Goal: Information Seeking & Learning: Learn about a topic

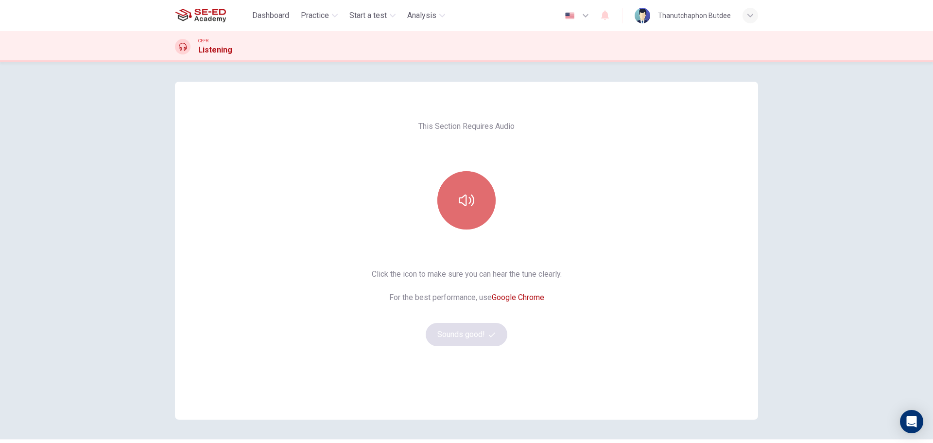
click at [465, 205] on icon "button" at bounding box center [467, 201] width 16 height 16
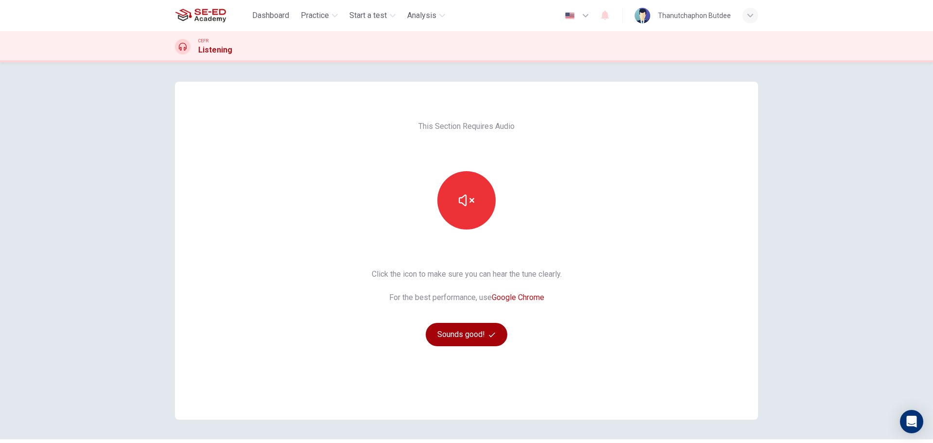
click at [473, 330] on button "Sounds good!" at bounding box center [467, 334] width 82 height 23
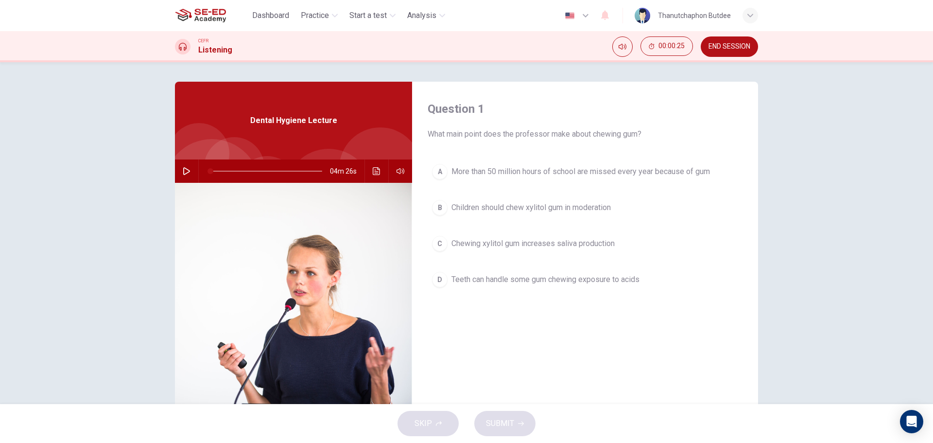
click at [186, 171] on icon "button" at bounding box center [187, 171] width 8 height 8
type input "0"
click at [437, 171] on div "A" at bounding box center [440, 172] width 16 height 16
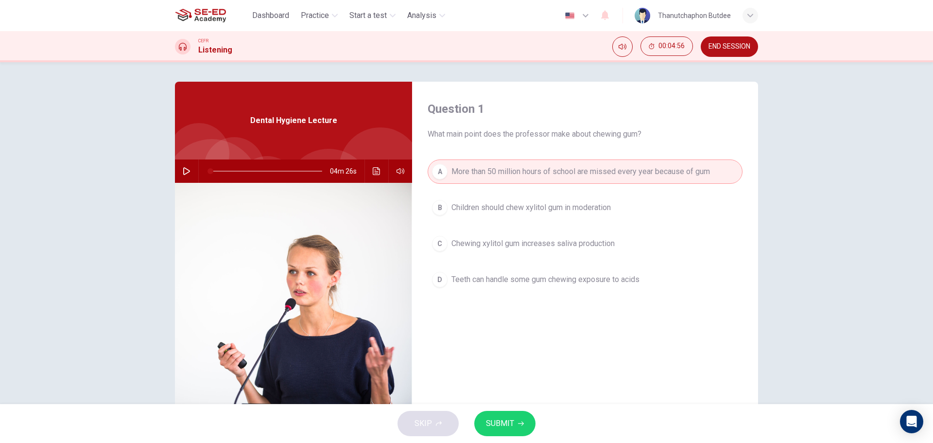
click at [508, 423] on span "SUBMIT" at bounding box center [500, 424] width 28 height 14
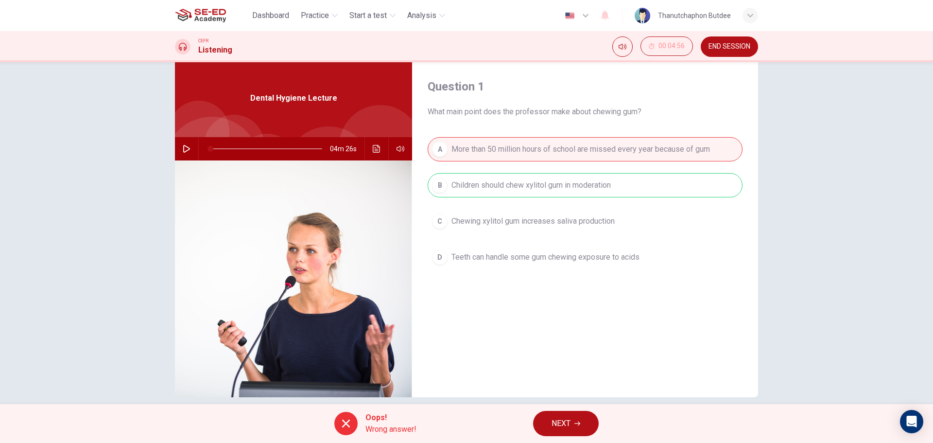
scroll to position [35, 0]
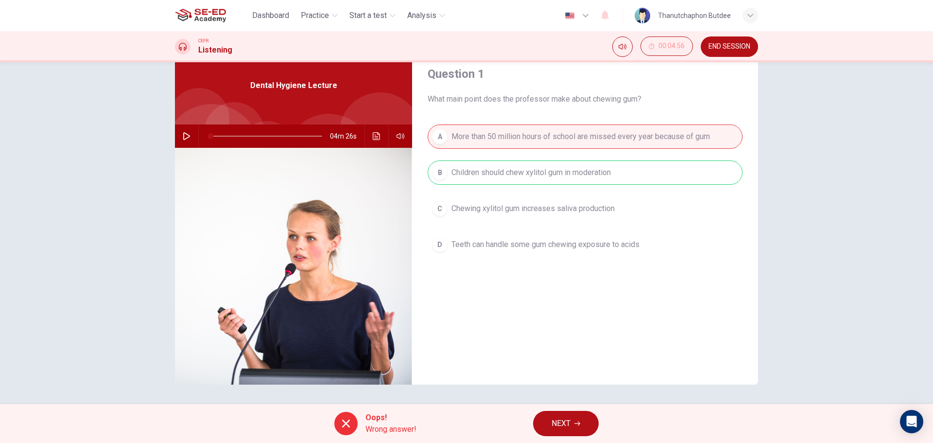
click at [583, 426] on button "NEXT" at bounding box center [566, 423] width 66 height 25
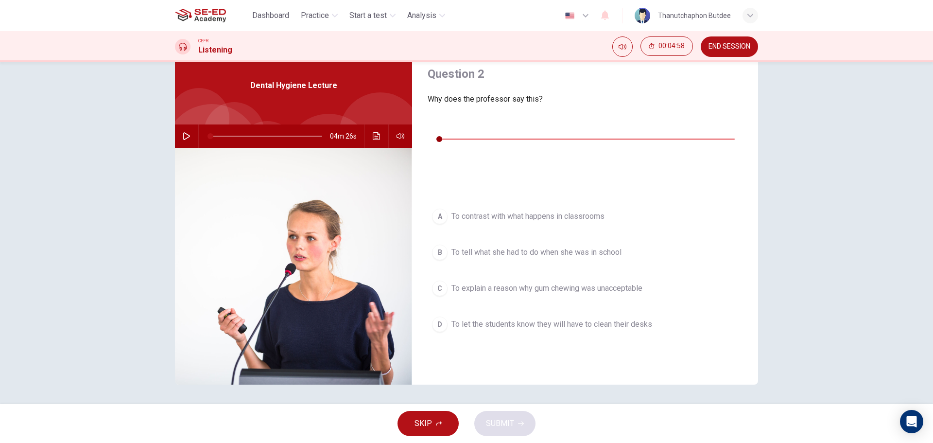
click at [438, 128] on icon "button" at bounding box center [435, 125] width 7 height 8
click at [575, 282] on span "To explain a reason why gum chewing was unacceptable" at bounding box center [547, 288] width 191 height 12
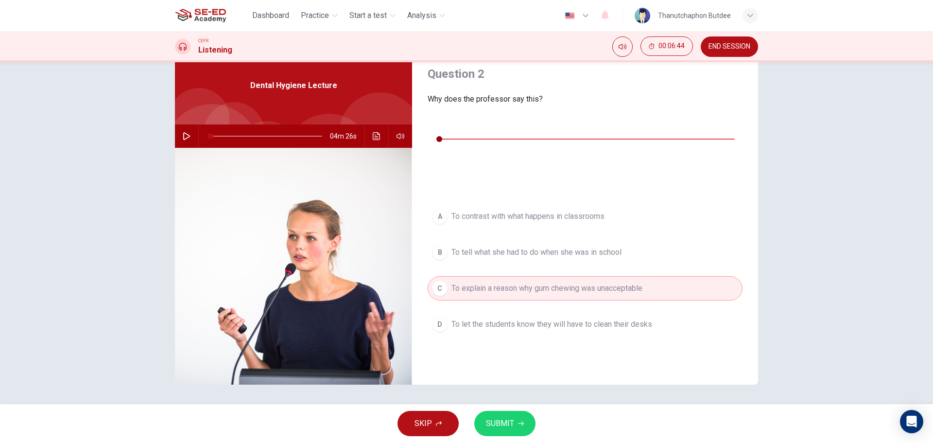
click at [515, 426] on button "SUBMIT" at bounding box center [505, 423] width 61 height 25
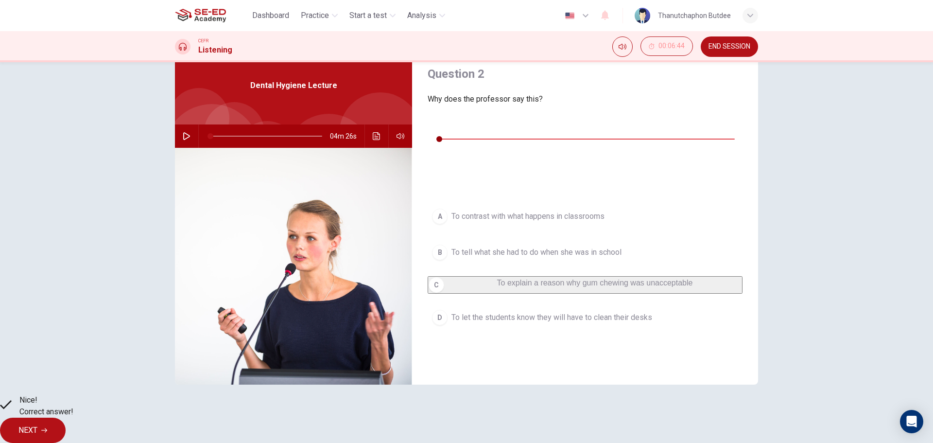
click at [437, 132] on button "button" at bounding box center [436, 125] width 16 height 16
type input "0"
click at [37, 426] on span "NEXT" at bounding box center [27, 430] width 19 height 14
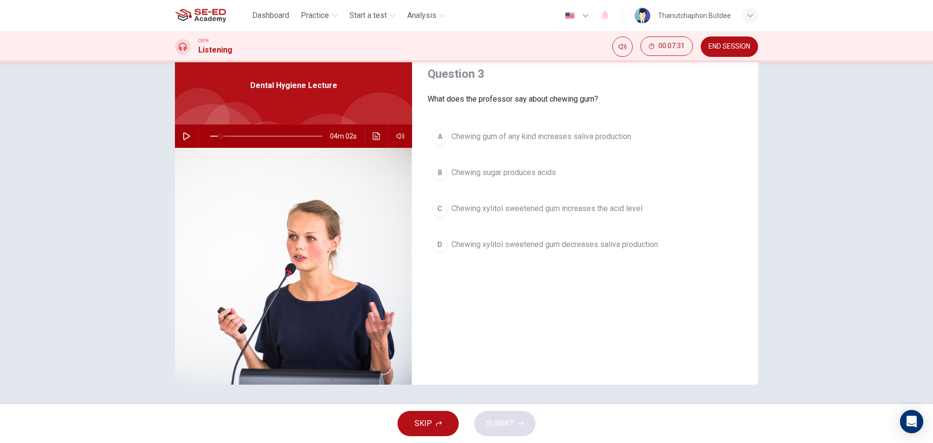
click at [218, 134] on span at bounding box center [267, 136] width 112 height 14
click at [183, 138] on icon "button" at bounding box center [187, 136] width 8 height 8
click at [185, 137] on icon "button" at bounding box center [186, 136] width 5 height 6
click at [437, 209] on div "C" at bounding box center [440, 209] width 16 height 16
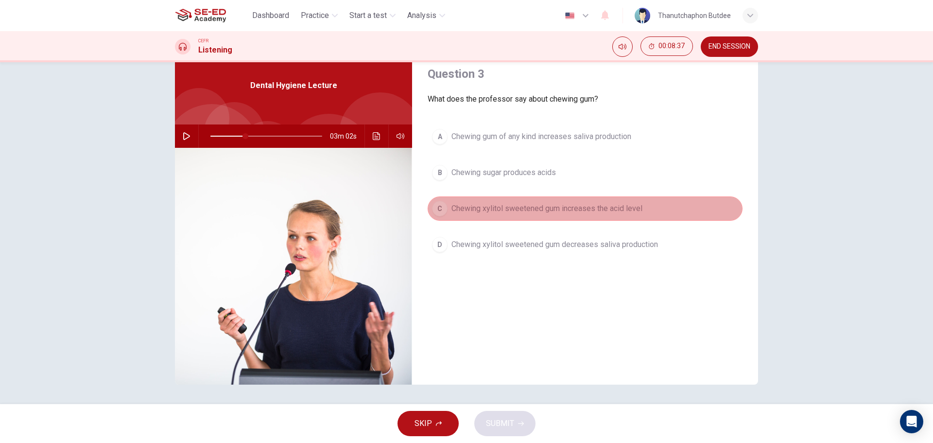
click at [473, 208] on span "Chewing xylitol sweetened gum increases the acid level" at bounding box center [547, 209] width 191 height 12
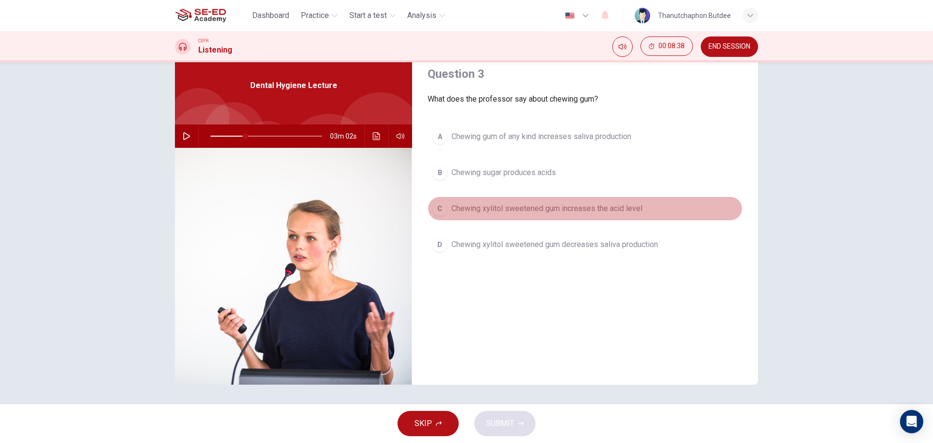
click at [463, 208] on span "Chewing xylitol sweetened gum increases the acid level" at bounding box center [547, 209] width 191 height 12
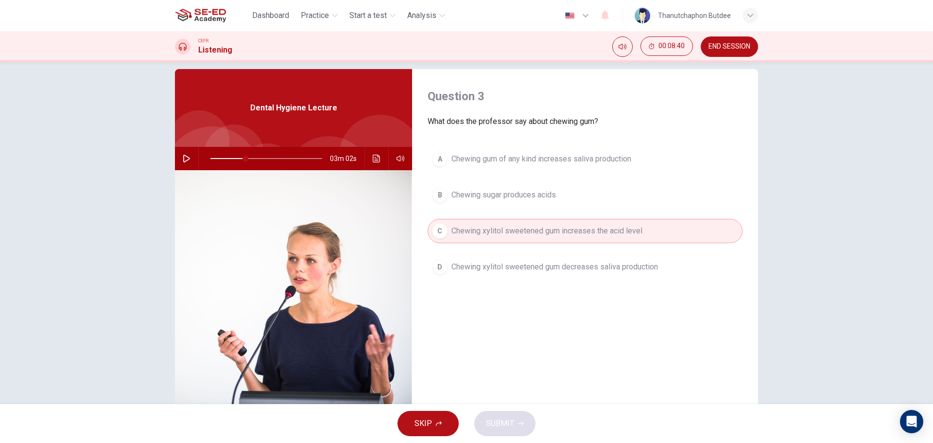
scroll to position [0, 0]
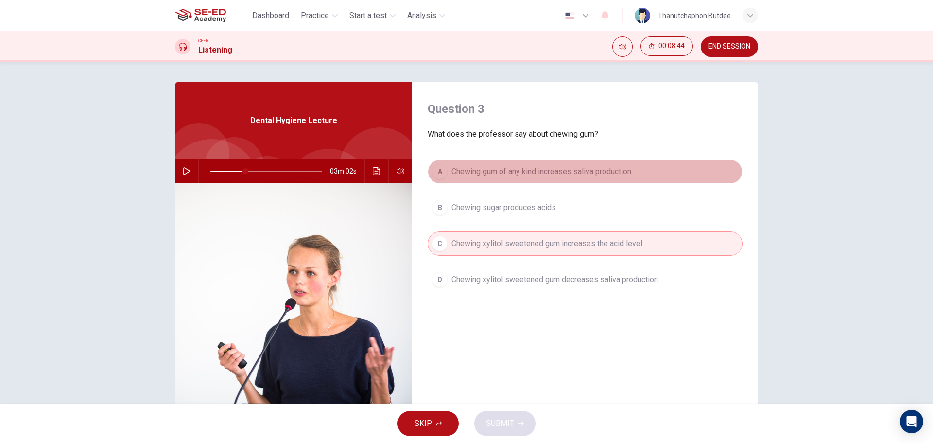
click at [499, 180] on button "A Chewing gum of any kind increases saliva production" at bounding box center [585, 171] width 315 height 24
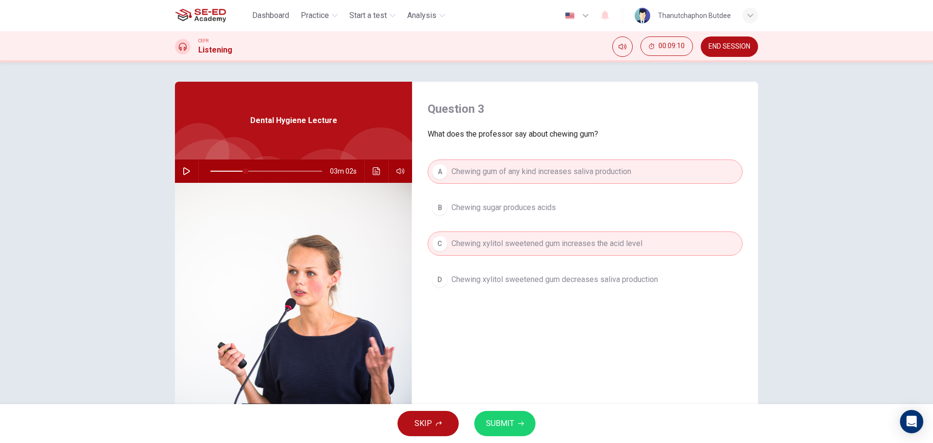
click at [585, 280] on span "Chewing xylitol sweetened gum decreases saliva production" at bounding box center [555, 280] width 207 height 12
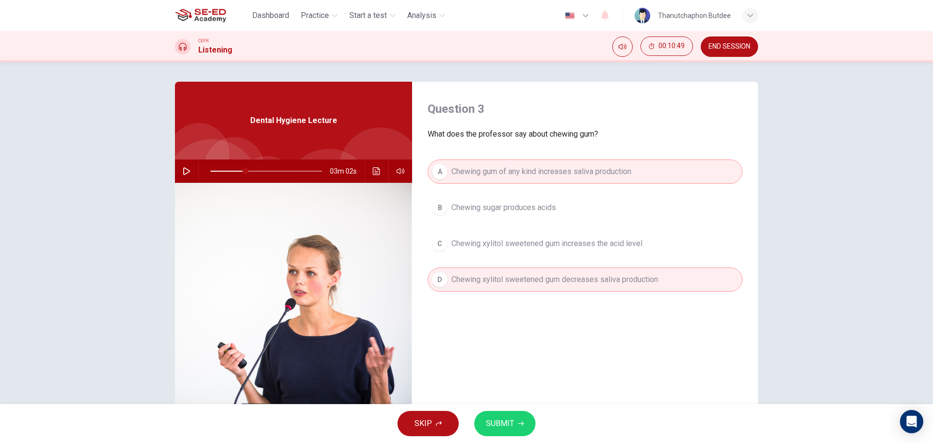
click at [523, 246] on span "Chewing xylitol sweetened gum increases the acid level" at bounding box center [547, 244] width 191 height 12
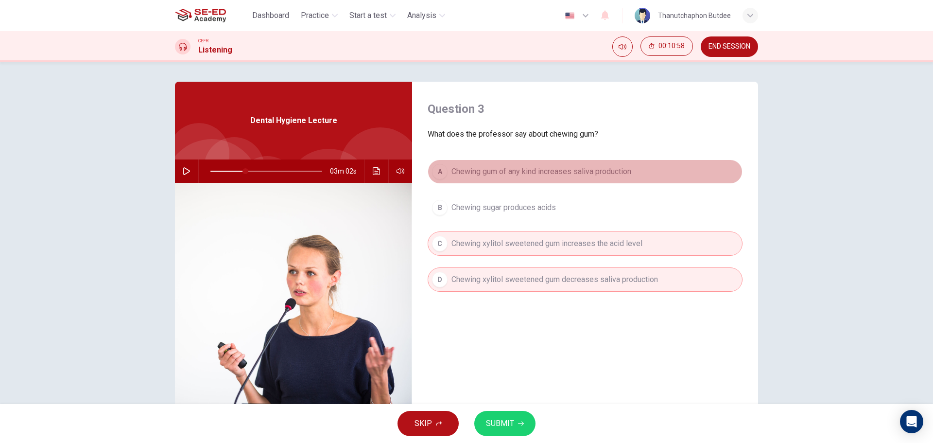
click at [582, 177] on button "A Chewing gum of any kind increases saliva production" at bounding box center [585, 171] width 315 height 24
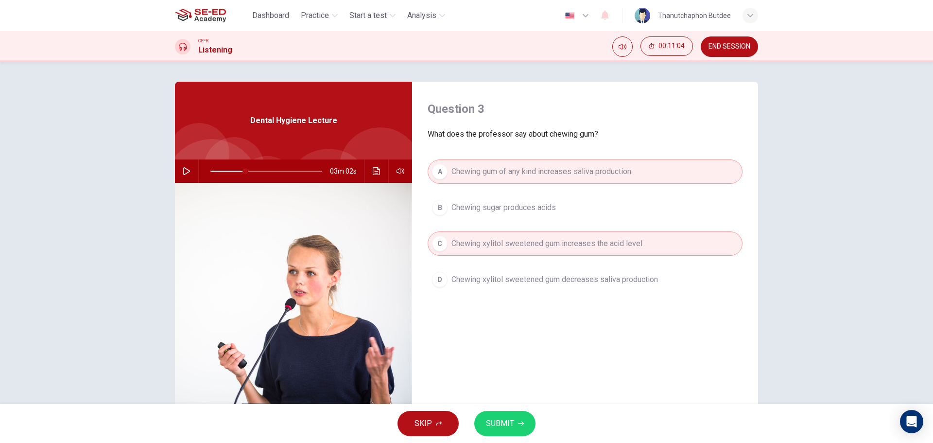
click at [571, 275] on span "Chewing xylitol sweetened gum decreases saliva production" at bounding box center [555, 280] width 207 height 12
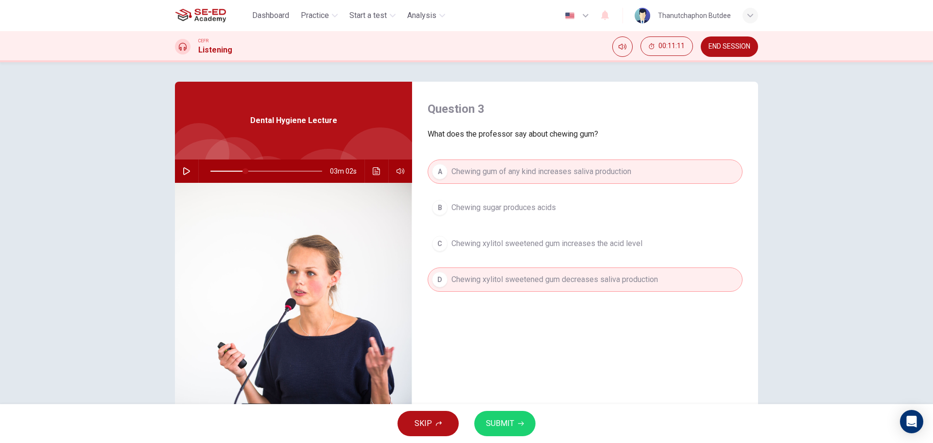
click at [582, 247] on span "Chewing xylitol sweetened gum increases the acid level" at bounding box center [547, 244] width 191 height 12
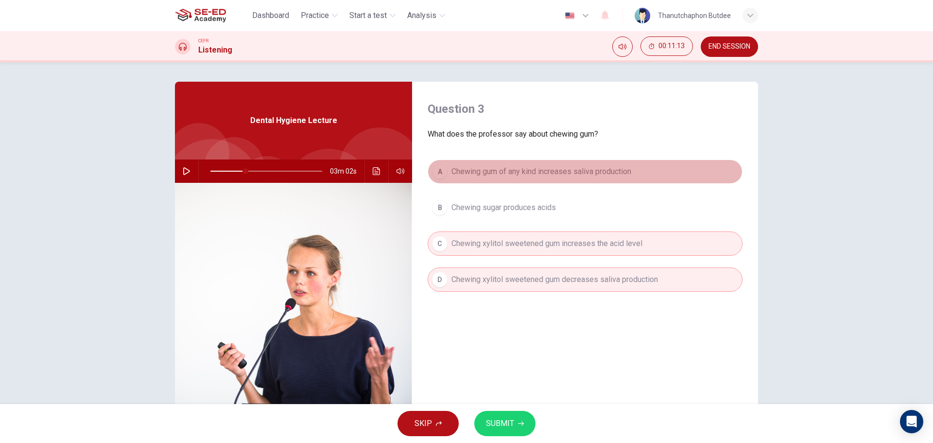
click at [584, 167] on span "Chewing gum of any kind increases saliva production" at bounding box center [542, 172] width 180 height 12
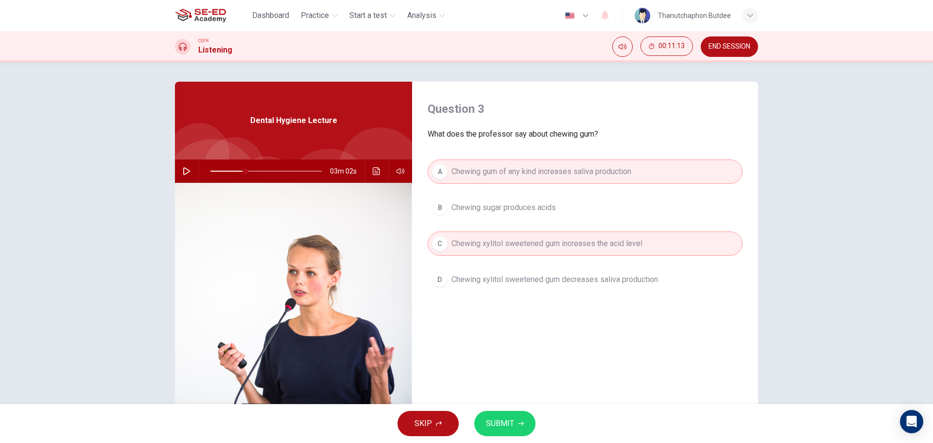
click at [506, 427] on span "SUBMIT" at bounding box center [500, 424] width 28 height 14
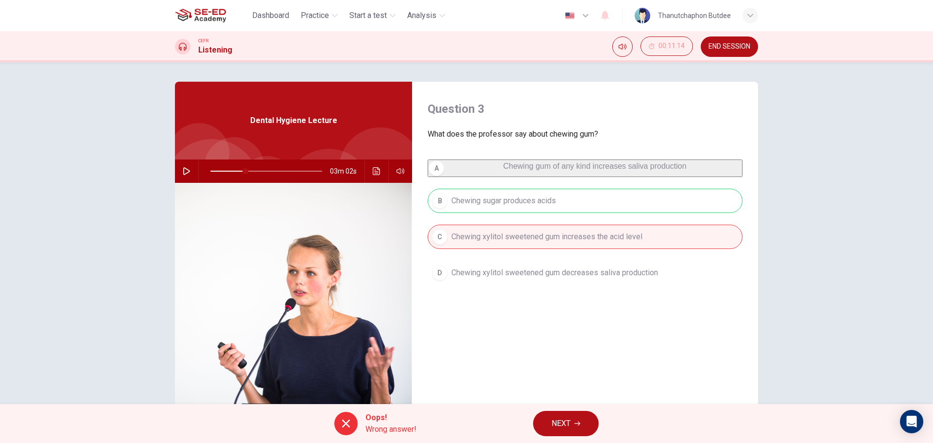
click at [573, 426] on button "NEXT" at bounding box center [566, 423] width 66 height 25
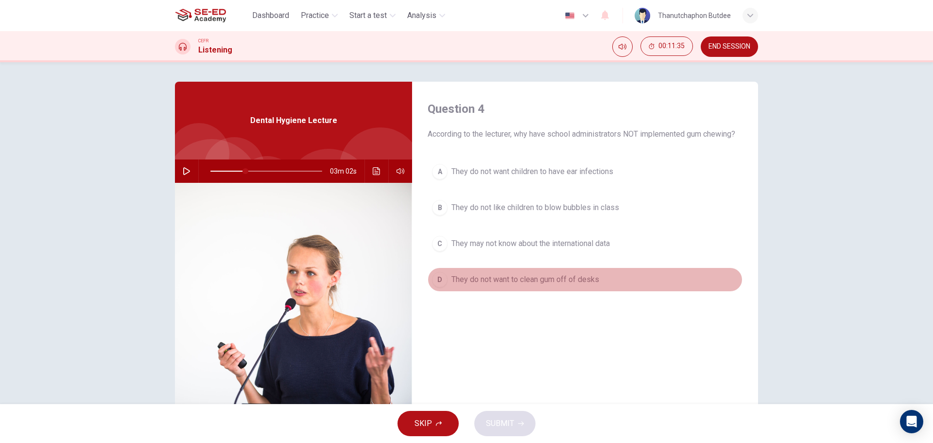
click at [442, 283] on div "D" at bounding box center [440, 280] width 16 height 16
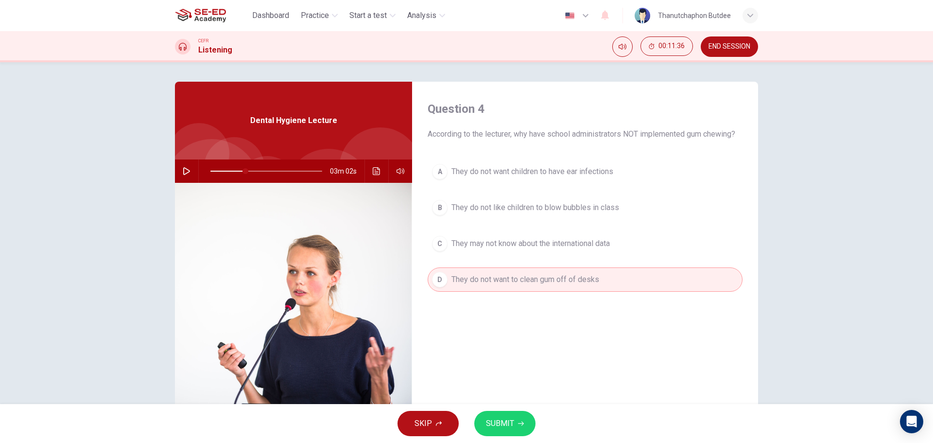
click at [496, 422] on span "SUBMIT" at bounding box center [500, 424] width 28 height 14
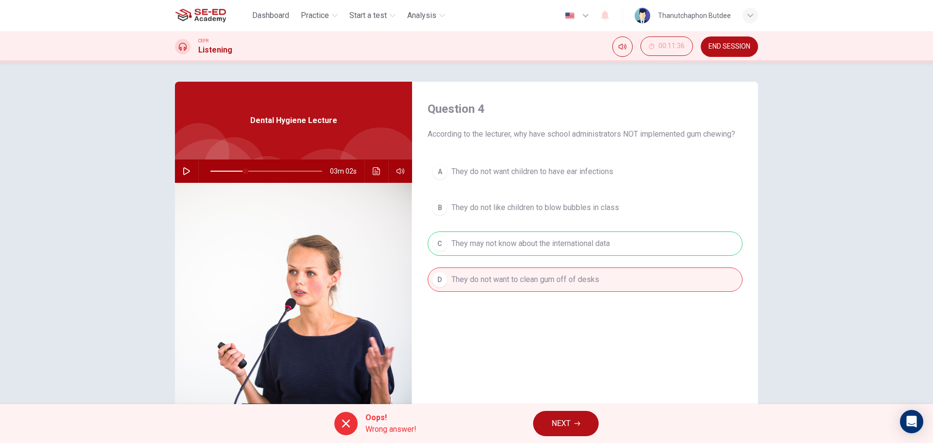
click at [183, 171] on icon "button" at bounding box center [186, 171] width 7 height 8
click at [183, 172] on icon "button" at bounding box center [187, 171] width 8 height 8
click at [185, 172] on icon "button" at bounding box center [187, 171] width 8 height 8
type input "0"
click at [592, 427] on button "NEXT" at bounding box center [566, 423] width 66 height 25
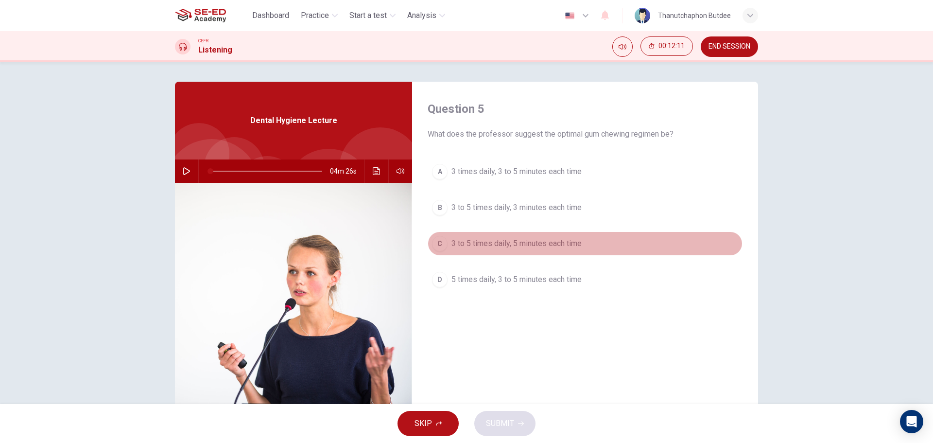
click at [440, 242] on div "C" at bounding box center [440, 244] width 16 height 16
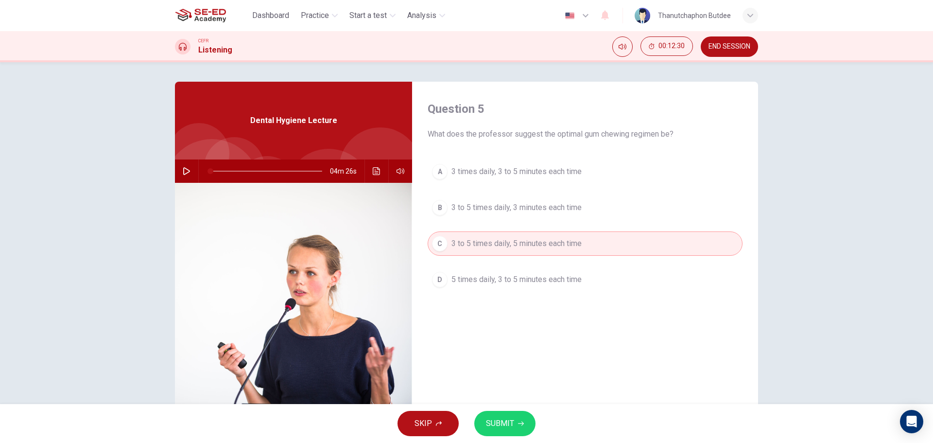
click at [513, 173] on span "3 times daily, 3 to 5 minutes each time" at bounding box center [517, 172] width 130 height 12
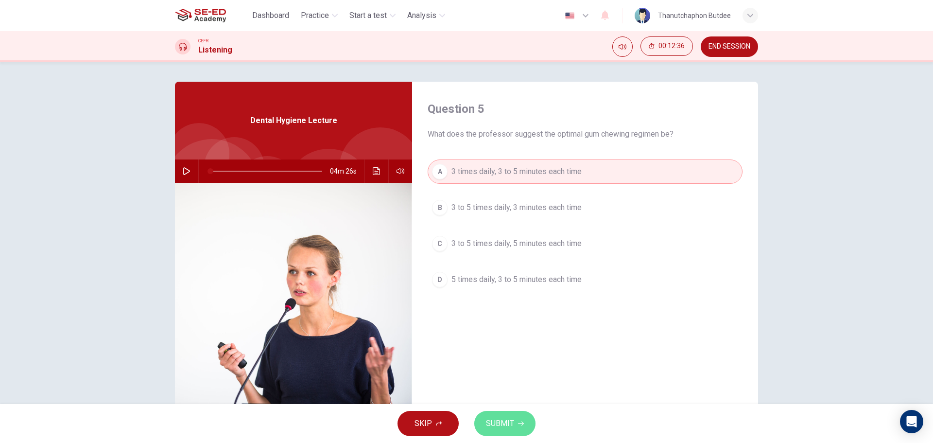
click at [509, 427] on span "SUBMIT" at bounding box center [500, 424] width 28 height 14
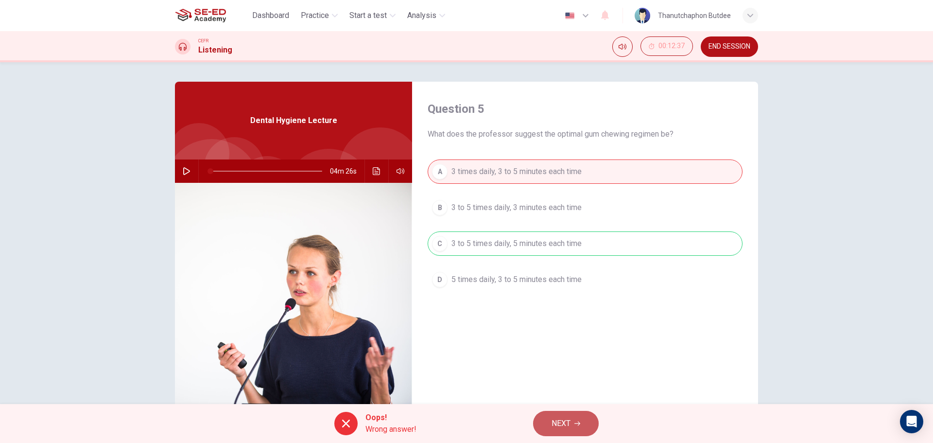
click at [581, 429] on button "NEXT" at bounding box center [566, 423] width 66 height 25
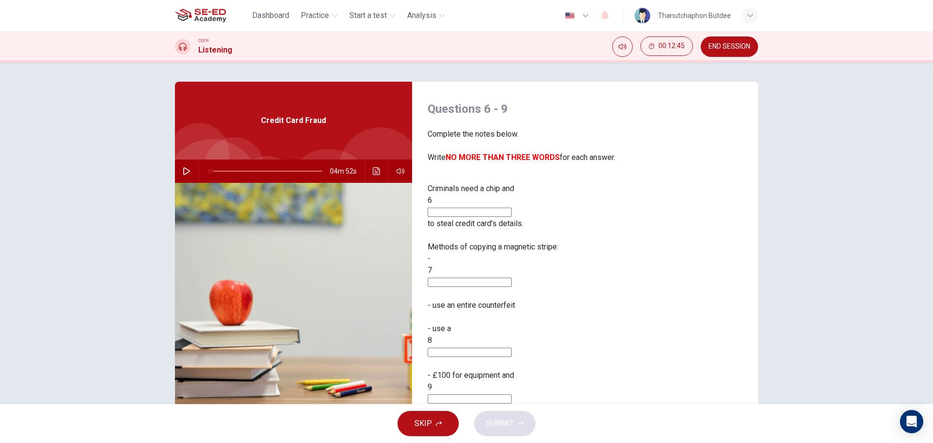
click at [512, 208] on input at bounding box center [470, 212] width 84 height 9
click at [510, 278] on input at bounding box center [470, 282] width 84 height 9
click at [523, 302] on div "Criminals need a chip and 6 to steal credit card’s details. Methods of copying …" at bounding box center [585, 303] width 315 height 241
click at [512, 394] on input at bounding box center [470, 398] width 84 height 9
click at [246, 261] on img at bounding box center [293, 301] width 237 height 237
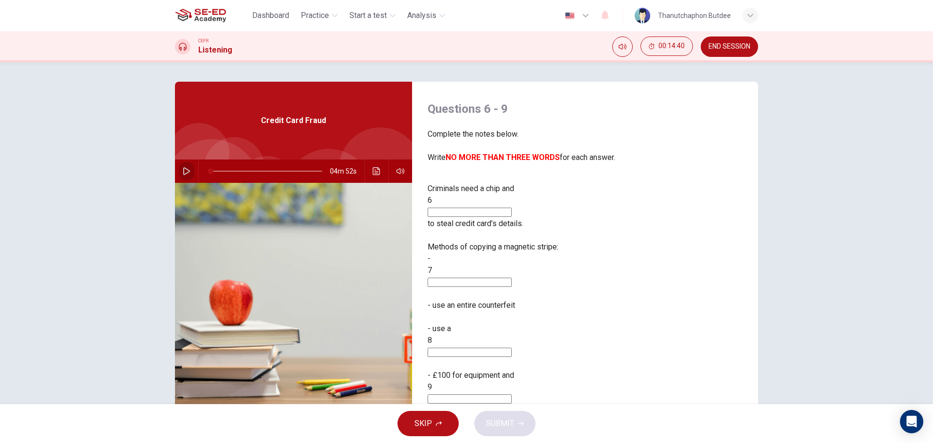
click at [180, 171] on button "button" at bounding box center [187, 170] width 16 height 23
click at [184, 170] on icon "button" at bounding box center [186, 171] width 5 height 6
click at [223, 169] on span at bounding box center [226, 171] width 6 height 6
click at [179, 169] on button "button" at bounding box center [187, 170] width 16 height 23
click at [180, 170] on button "button" at bounding box center [187, 170] width 16 height 23
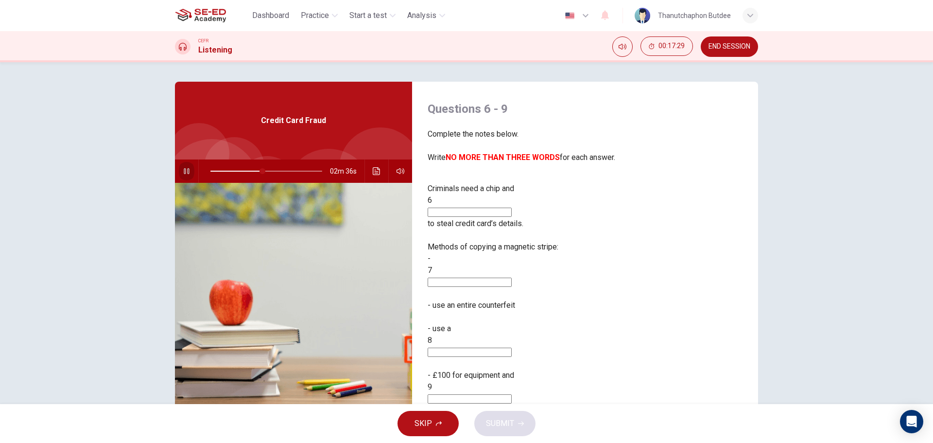
type input "46"
drag, startPoint x: 425, startPoint y: 191, endPoint x: 463, endPoint y: 192, distance: 38.0
click at [463, 192] on span "Criminals need a chip and" at bounding box center [471, 188] width 87 height 9
drag, startPoint x: 428, startPoint y: 187, endPoint x: 462, endPoint y: 186, distance: 33.6
click at [462, 186] on span "Criminals need a chip and" at bounding box center [471, 188] width 87 height 9
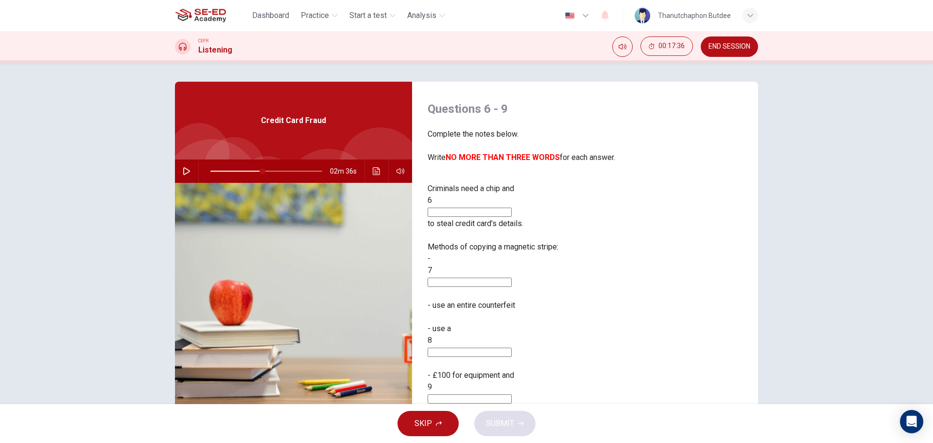
click at [462, 186] on span "Criminals need a chip and" at bounding box center [471, 188] width 87 height 9
drag, startPoint x: 423, startPoint y: 191, endPoint x: 463, endPoint y: 192, distance: 39.9
click at [463, 192] on div "Questions 6 - 9 Complete the notes below. Write NO MORE THAN THREE WORDS for ea…" at bounding box center [585, 251] width 346 height 338
drag, startPoint x: 427, startPoint y: 191, endPoint x: 570, endPoint y: 196, distance: 143.0
click at [523, 193] on div "Criminals need a chip and 6 to steal credit card’s details." at bounding box center [585, 206] width 315 height 47
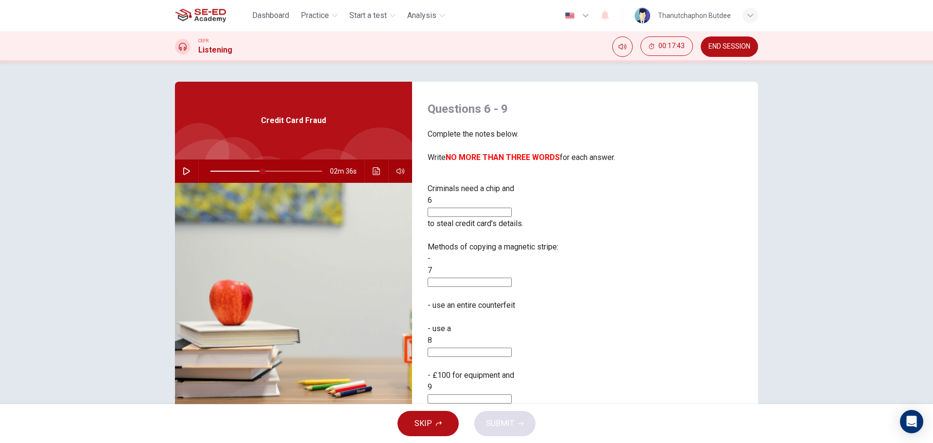
drag, startPoint x: 647, startPoint y: 191, endPoint x: 607, endPoint y: 198, distance: 40.5
click at [714, 196] on div "Criminals need a chip and 6 to steal credit card’s details." at bounding box center [585, 206] width 315 height 47
drag, startPoint x: 468, startPoint y: 195, endPoint x: 558, endPoint y: 195, distance: 89.9
click at [557, 195] on div "Criminals need a chip and 6 to steal credit card’s details." at bounding box center [585, 206] width 315 height 47
click at [512, 208] on input at bounding box center [470, 212] width 84 height 9
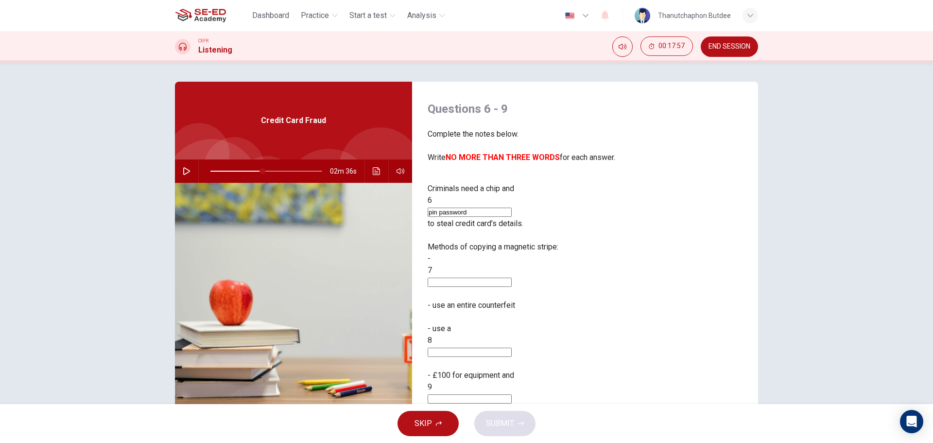
type input "pin password"
click at [477, 278] on input at bounding box center [470, 282] width 84 height 9
click at [242, 171] on span at bounding box center [267, 171] width 112 height 14
click at [183, 170] on icon "button" at bounding box center [187, 171] width 8 height 8
click at [182, 167] on button "button" at bounding box center [187, 170] width 16 height 23
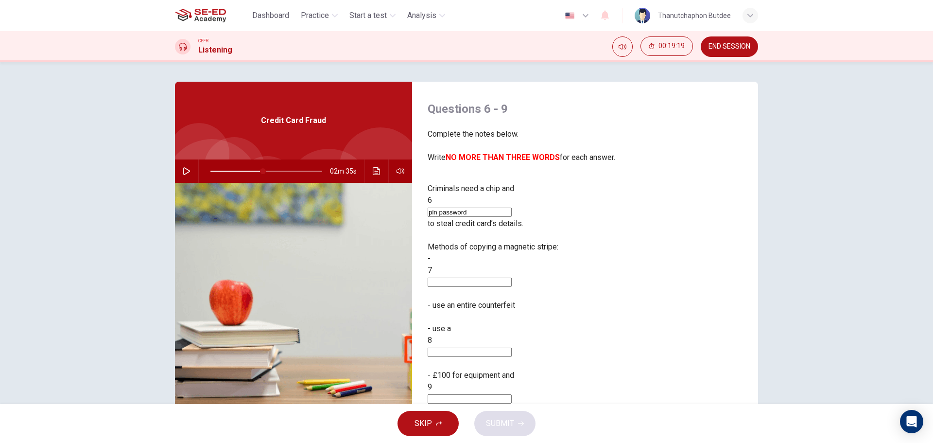
click at [512, 394] on input at bounding box center [470, 398] width 84 height 9
click at [233, 168] on span at bounding box center [267, 171] width 112 height 14
click at [188, 172] on button "button" at bounding box center [187, 170] width 16 height 23
click at [465, 278] on input at bounding box center [470, 282] width 84 height 9
click at [184, 169] on icon "button" at bounding box center [186, 171] width 5 height 6
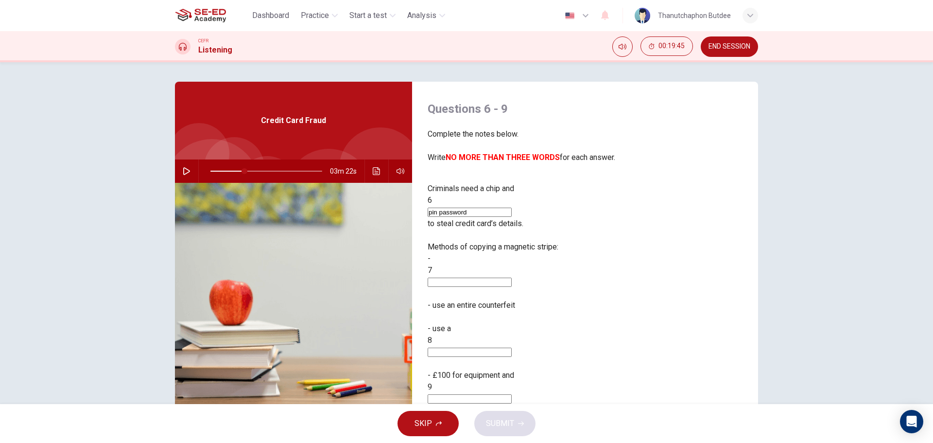
click at [467, 278] on input at bounding box center [470, 282] width 84 height 9
click at [236, 173] on span at bounding box center [239, 171] width 6 height 6
click at [184, 169] on icon "button" at bounding box center [186, 171] width 7 height 8
click at [231, 169] on span at bounding box center [233, 171] width 6 height 6
click at [186, 173] on icon "button" at bounding box center [187, 171] width 8 height 8
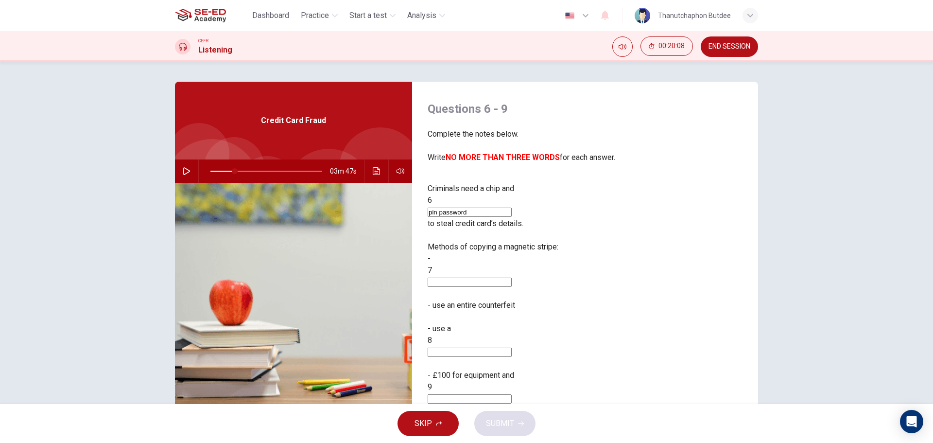
click at [180, 169] on button "button" at bounding box center [187, 170] width 16 height 23
click at [191, 170] on button "button" at bounding box center [187, 170] width 16 height 23
type input "28"
click at [482, 278] on input at bounding box center [470, 282] width 84 height 9
type input "camera"
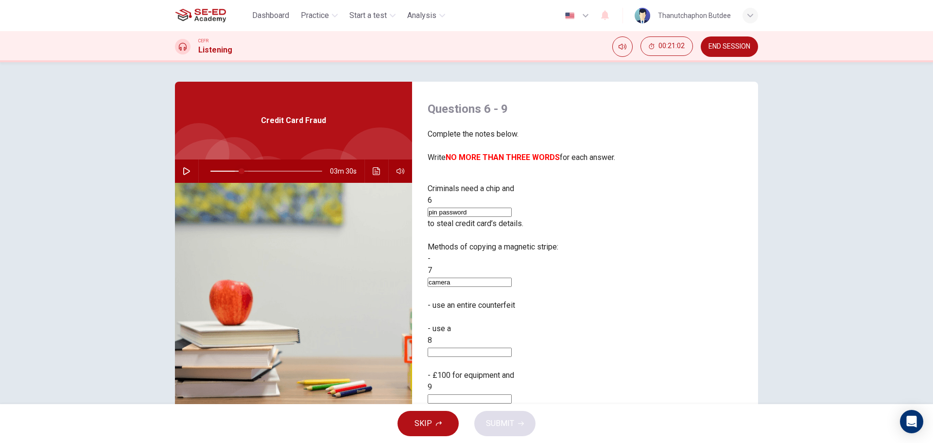
type input "28"
type input "camera"
click at [239, 169] on span at bounding box center [242, 171] width 6 height 6
click at [184, 168] on icon "button" at bounding box center [187, 171] width 8 height 8
click at [463, 278] on input "camera" at bounding box center [470, 282] width 84 height 9
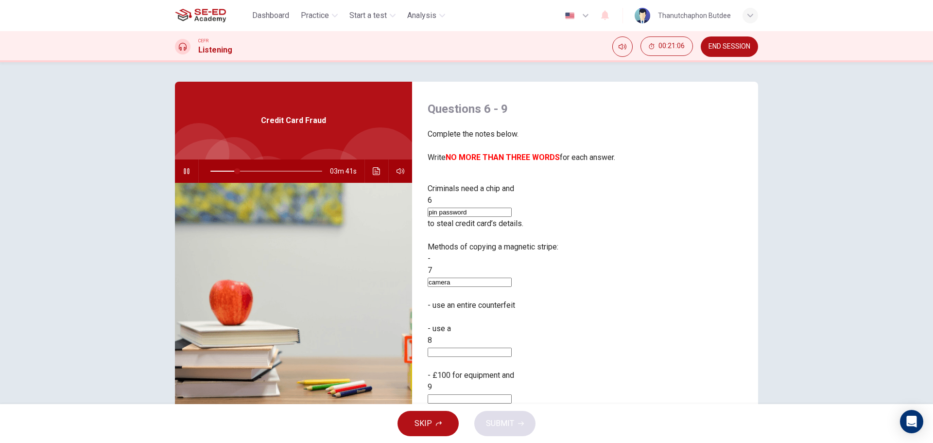
click at [460, 278] on input "camera" at bounding box center [470, 282] width 84 height 9
type input "27"
type input "ccamera"
type input "28"
type input "concamera"
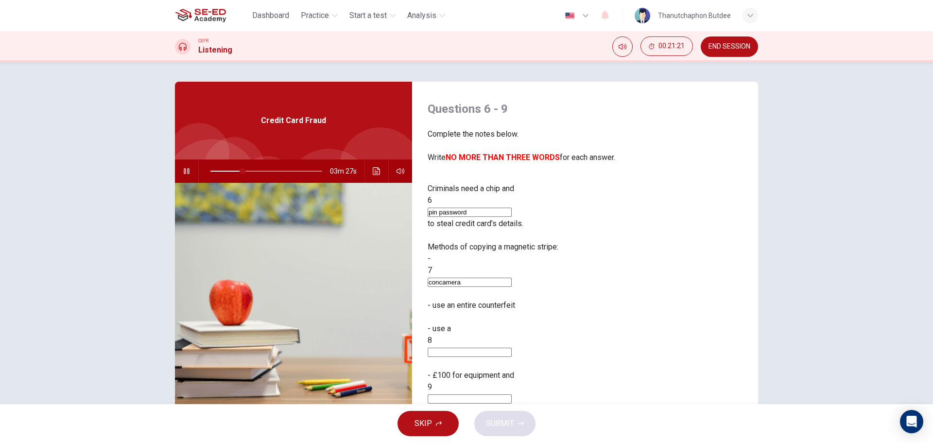
type input "29"
type input "conccamera"
type input "29"
type input "concilcamera"
type input "30"
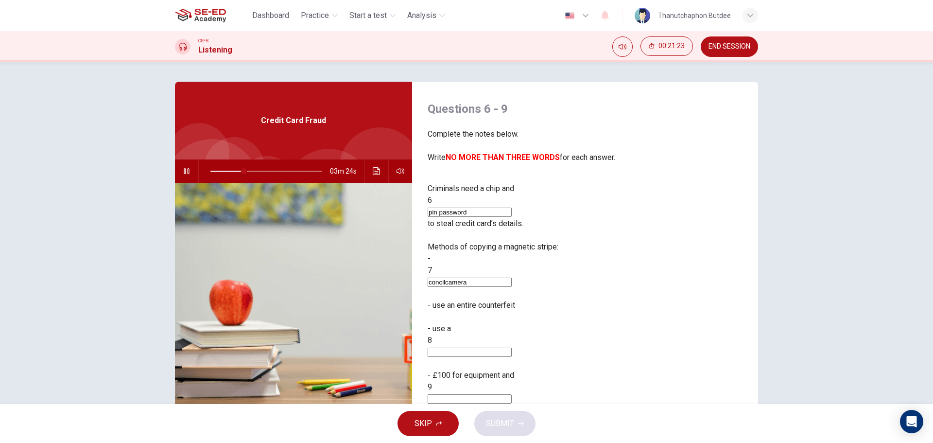
type input "concil camera"
type input "33"
type input "concil camera"
click at [226, 170] on span at bounding box center [267, 171] width 112 height 14
click at [179, 168] on button "button" at bounding box center [187, 170] width 16 height 23
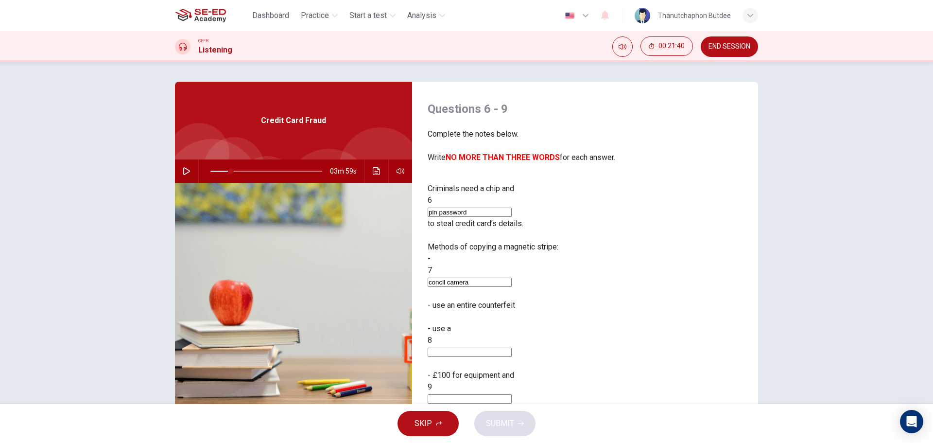
type input "18"
drag, startPoint x: 515, startPoint y: 249, endPoint x: 417, endPoint y: 241, distance: 98.6
click at [417, 241] on div "Questions 6 - 9 Complete the notes below. Write NO MORE THAN THREE WORDS for ea…" at bounding box center [585, 251] width 346 height 338
click at [497, 348] on input at bounding box center [470, 352] width 84 height 9
paste input "concil camera"
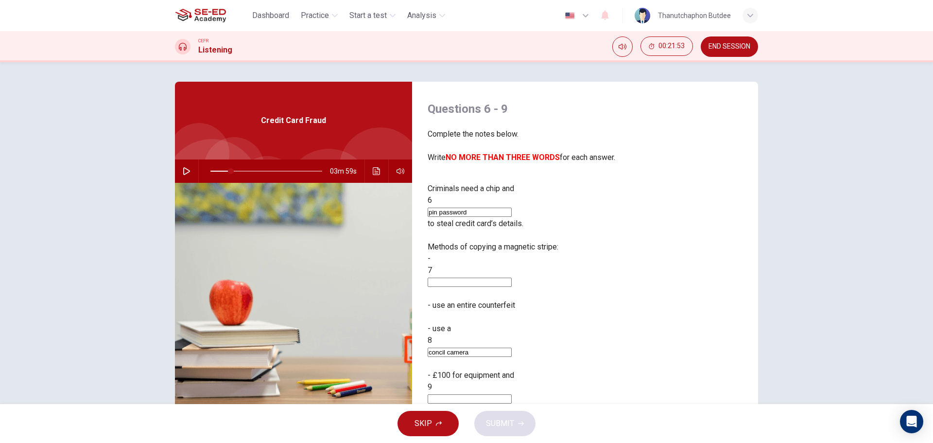
type input "concil camera"
click at [471, 278] on input at bounding box center [470, 282] width 84 height 9
type input "card copy"
type input "18"
type input "card copy"
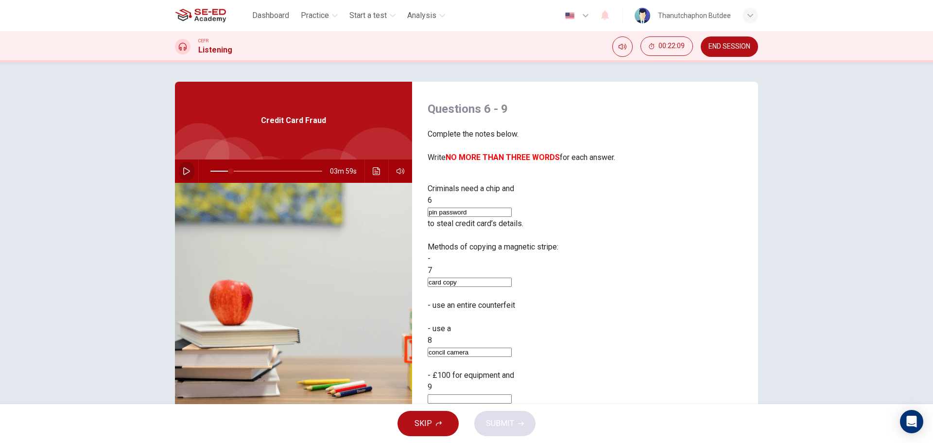
click at [187, 168] on icon "button" at bounding box center [187, 171] width 8 height 8
click at [185, 172] on icon "button" at bounding box center [186, 171] width 5 height 6
click at [512, 394] on input at bounding box center [470, 398] width 84 height 9
type input "37"
type input "ro"
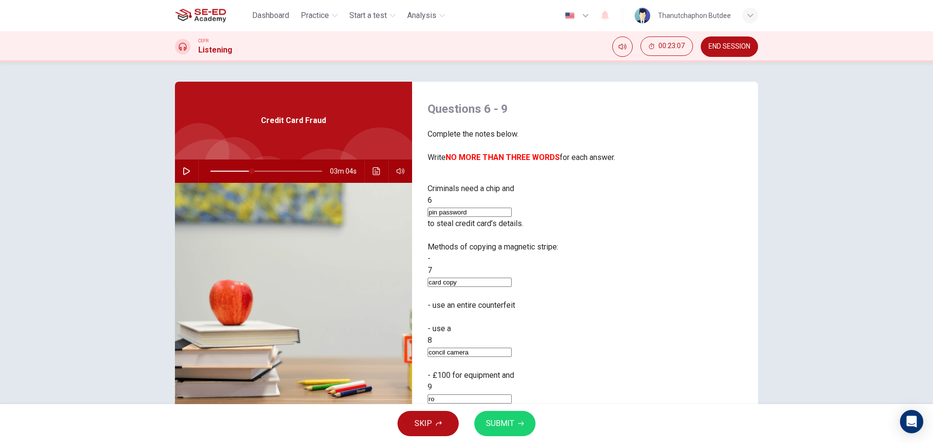
type input "37"
type input "rol"
type input "37"
type input "role"
type input "37"
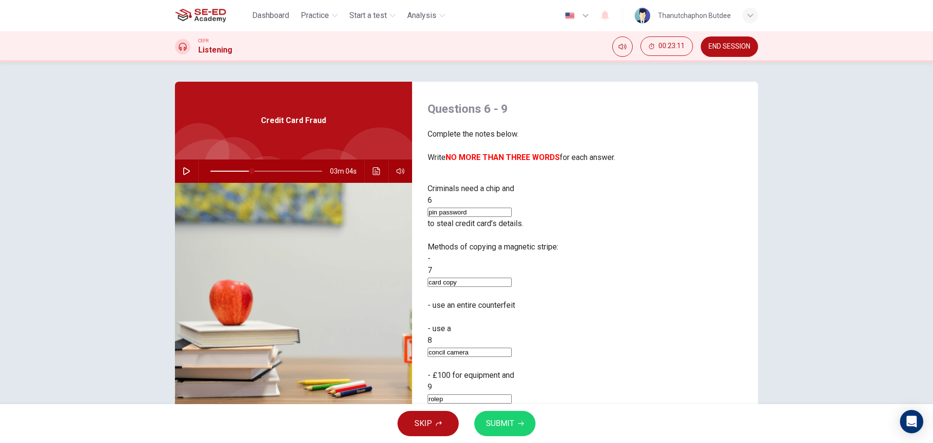
type input "rolepa"
type input "37"
type input "rolepas"
type input "37"
type input "rolepass"
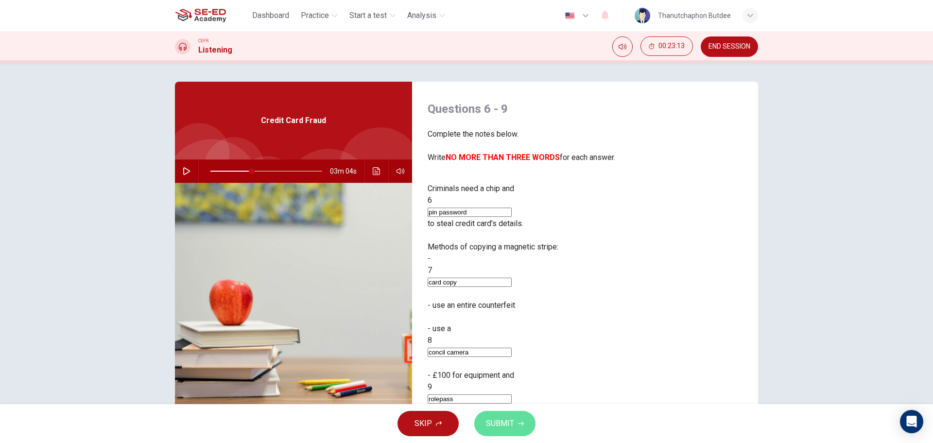
click at [496, 425] on span "SUBMIT" at bounding box center [500, 424] width 28 height 14
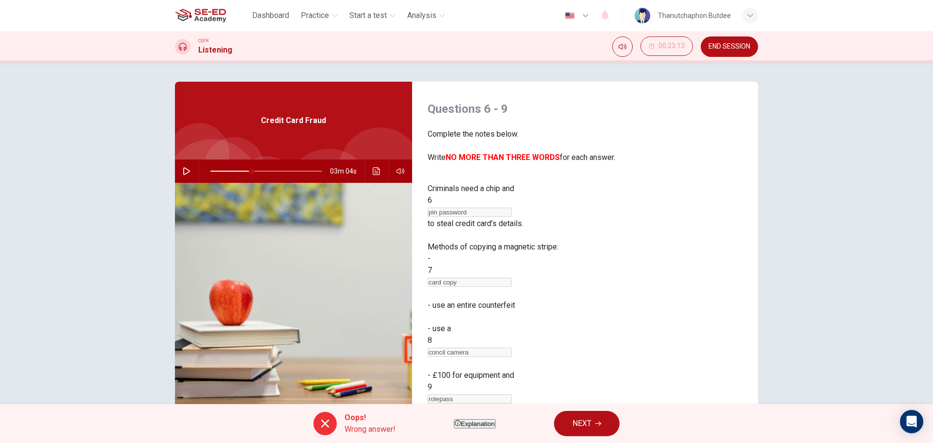
click at [463, 426] on span "Explanation" at bounding box center [478, 423] width 34 height 7
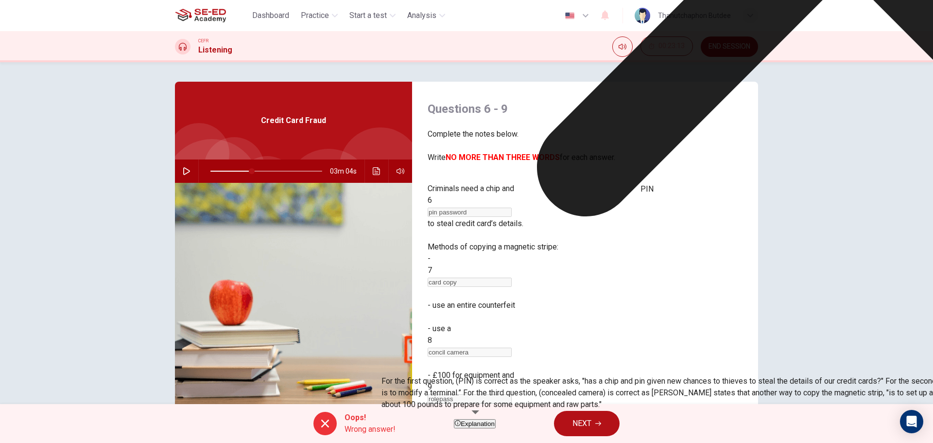
click at [654, 189] on div "PIN" at bounding box center [647, 189] width 13 height 12
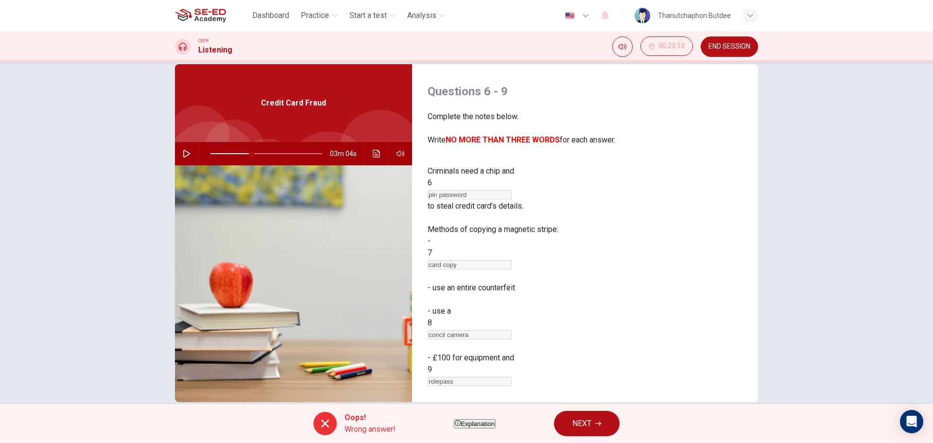
scroll to position [35, 0]
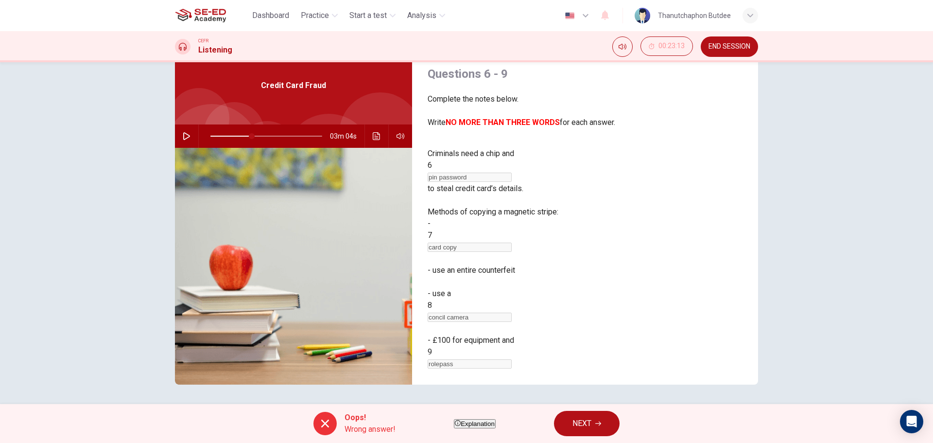
click at [620, 420] on button "NEXT" at bounding box center [587, 423] width 66 height 25
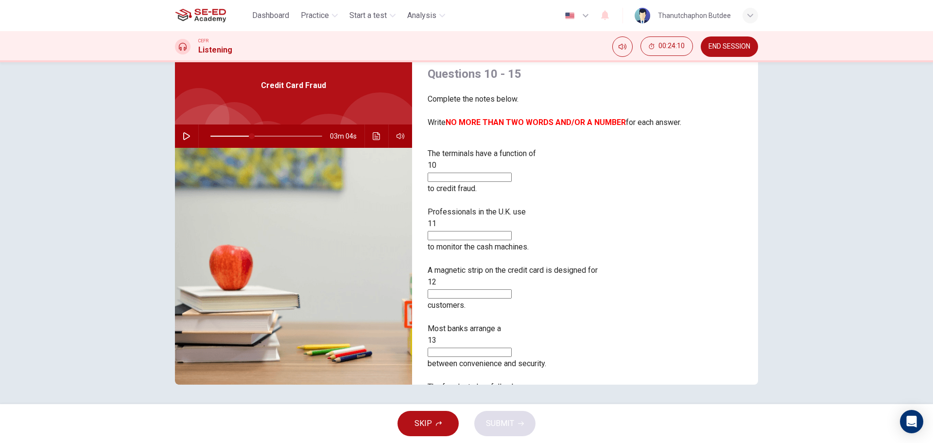
click at [186, 136] on icon "button" at bounding box center [186, 136] width 7 height 8
click at [184, 137] on icon "button" at bounding box center [186, 136] width 5 height 6
click at [512, 173] on input at bounding box center [470, 177] width 84 height 9
click at [247, 134] on span at bounding box center [250, 136] width 6 height 6
click at [188, 133] on button "button" at bounding box center [187, 135] width 16 height 23
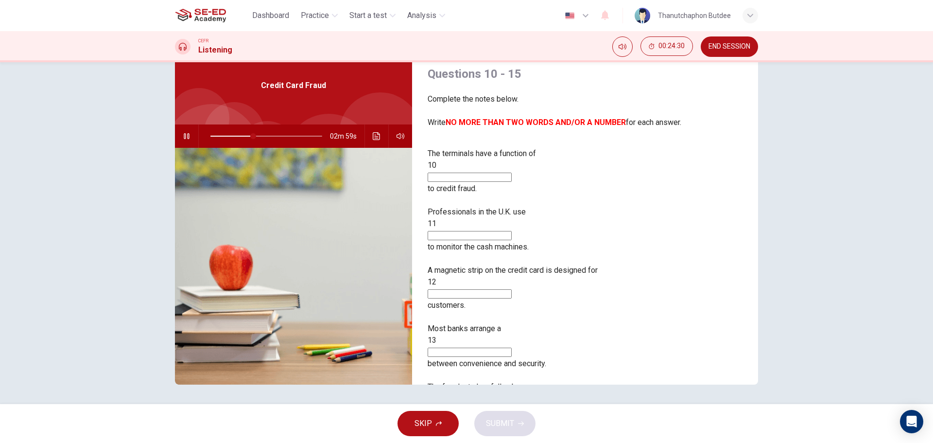
click at [183, 130] on button "button" at bounding box center [187, 135] width 16 height 23
type input "38"
click at [512, 173] on input at bounding box center [470, 177] width 84 height 9
type input "temper resystem"
type input "38"
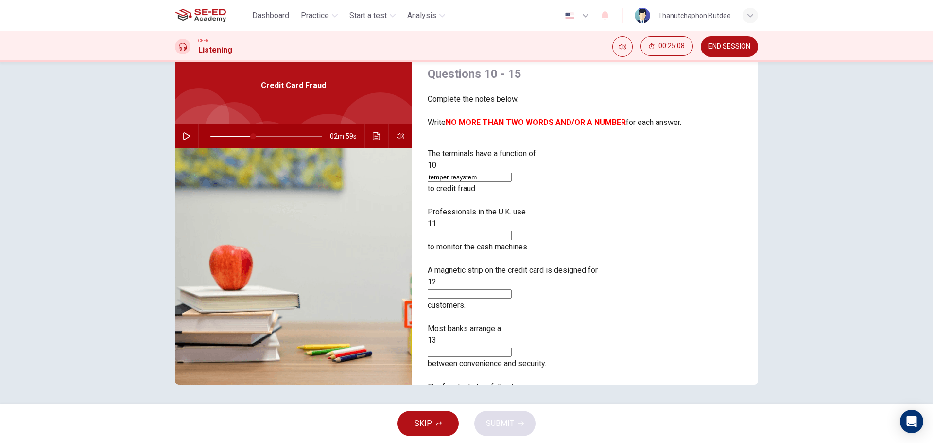
type input "temper resystem"
click at [186, 137] on icon "button" at bounding box center [186, 136] width 7 height 8
click at [184, 137] on icon "button" at bounding box center [187, 136] width 8 height 8
type input "52"
click at [512, 231] on input at bounding box center [470, 235] width 84 height 9
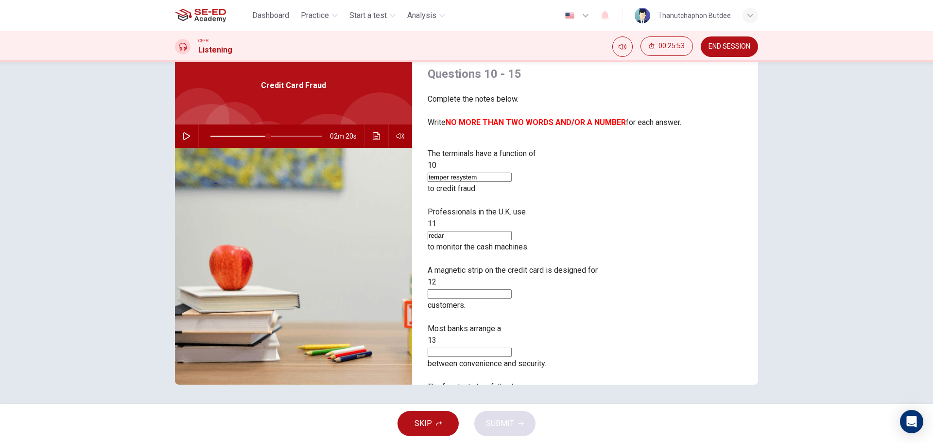
type input "redar"
click at [185, 141] on button "button" at bounding box center [187, 135] width 16 height 23
click at [184, 135] on icon "button" at bounding box center [187, 136] width 8 height 8
click at [275, 134] on span at bounding box center [278, 136] width 6 height 6
click at [186, 135] on icon "button" at bounding box center [186, 136] width 7 height 8
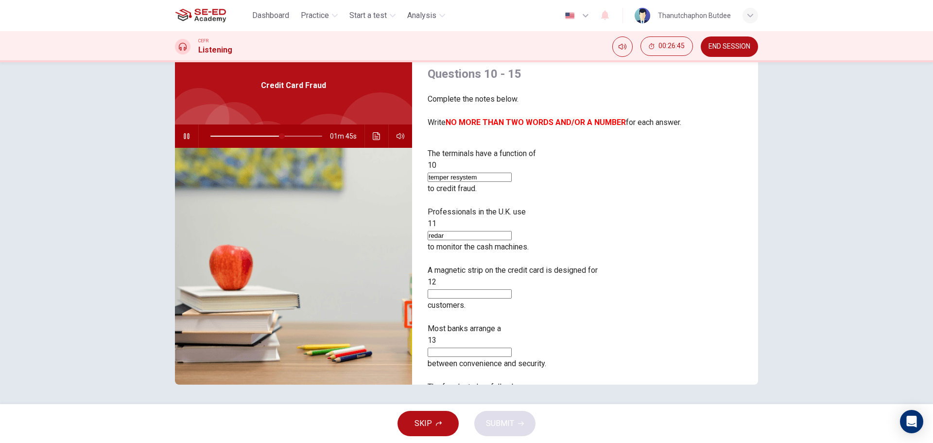
click at [186, 135] on icon "button" at bounding box center [187, 136] width 8 height 8
click at [512, 289] on input at bounding box center [470, 293] width 84 height 9
click at [279, 134] on span at bounding box center [282, 136] width 6 height 6
click at [185, 139] on icon "button" at bounding box center [187, 136] width 8 height 8
click at [184, 134] on icon "button" at bounding box center [187, 136] width 8 height 8
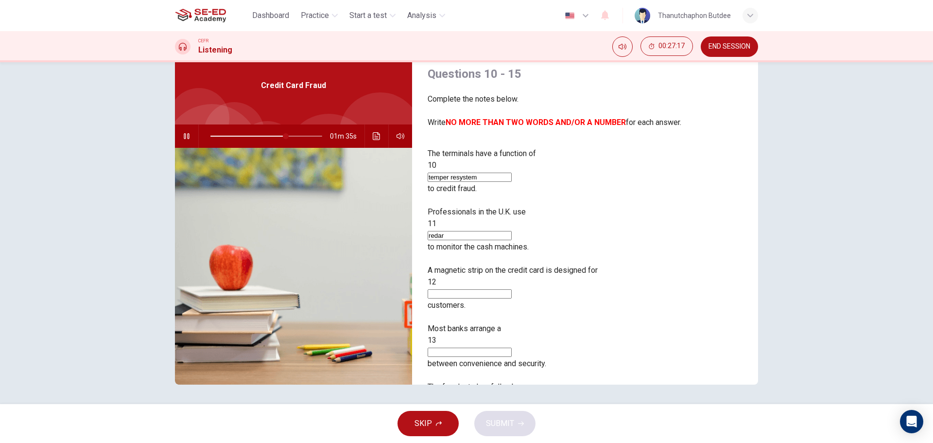
type input "67"
click at [512, 289] on input at bounding box center [470, 293] width 84 height 9
type input "travel"
click at [189, 136] on button "button" at bounding box center [187, 135] width 16 height 23
click at [187, 137] on icon "button" at bounding box center [186, 136] width 5 height 6
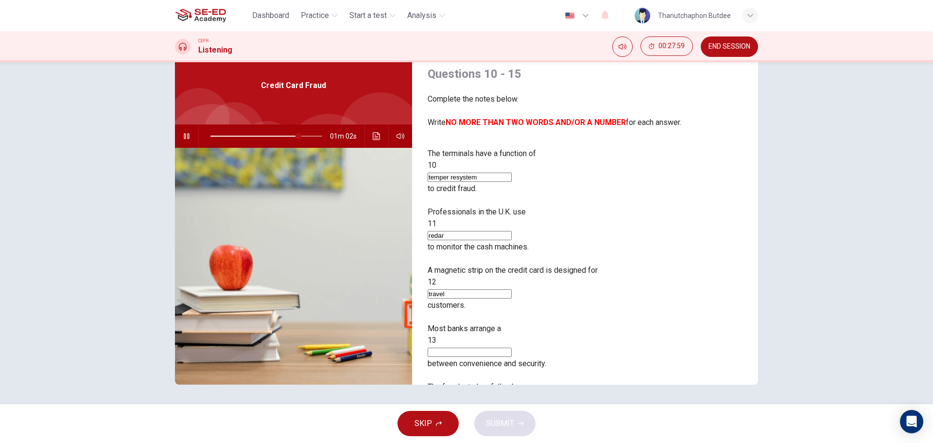
type input "79"
click at [512, 348] on input at bounding box center [470, 352] width 84 height 9
type input "balance"
click at [180, 129] on button "button" at bounding box center [187, 135] width 16 height 23
click at [187, 137] on icon "button" at bounding box center [186, 136] width 5 height 6
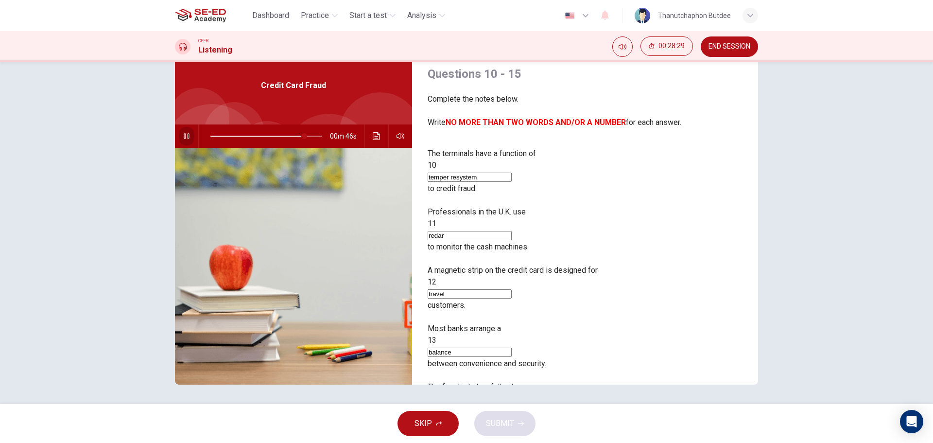
type input "84"
click at [512, 406] on input at bounding box center [470, 410] width 84 height 9
type input "twentyfour percent"
click at [183, 135] on icon "button" at bounding box center [187, 136] width 8 height 8
click at [304, 134] on span at bounding box center [267, 136] width 112 height 14
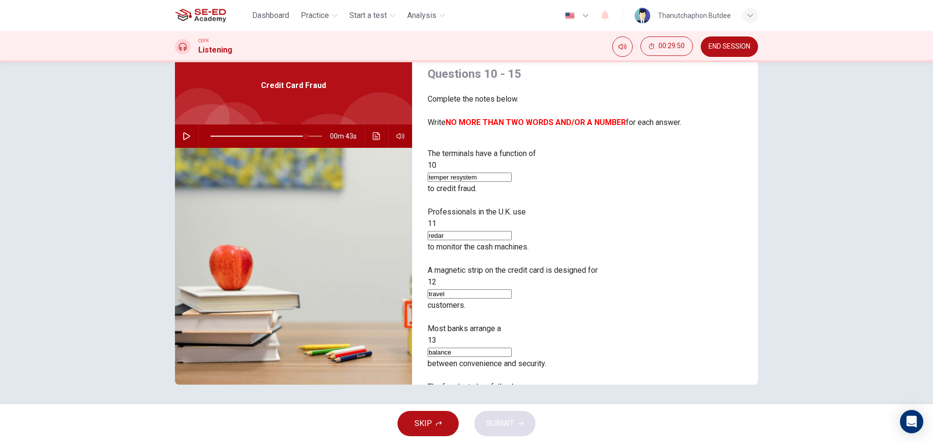
click at [185, 138] on icon "button" at bounding box center [186, 136] width 7 height 8
click at [294, 136] on span at bounding box center [267, 136] width 112 height 14
click at [282, 135] on span at bounding box center [267, 136] width 112 height 14
drag, startPoint x: 627, startPoint y: 315, endPoint x: 515, endPoint y: 312, distance: 111.4
click at [515, 381] on div "The fraud rate has fallen by 14 twentyfour percent ." at bounding box center [585, 404] width 315 height 47
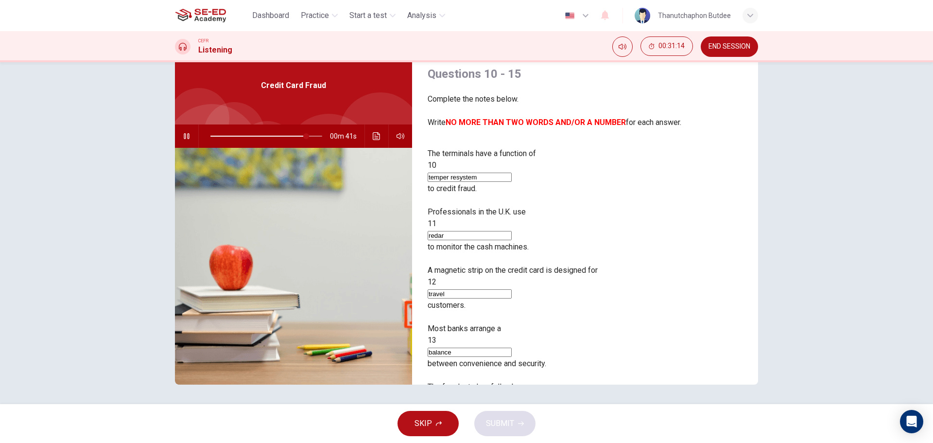
type input "86"
type input "87"
paste input "twentyfour percent"
type input "87"
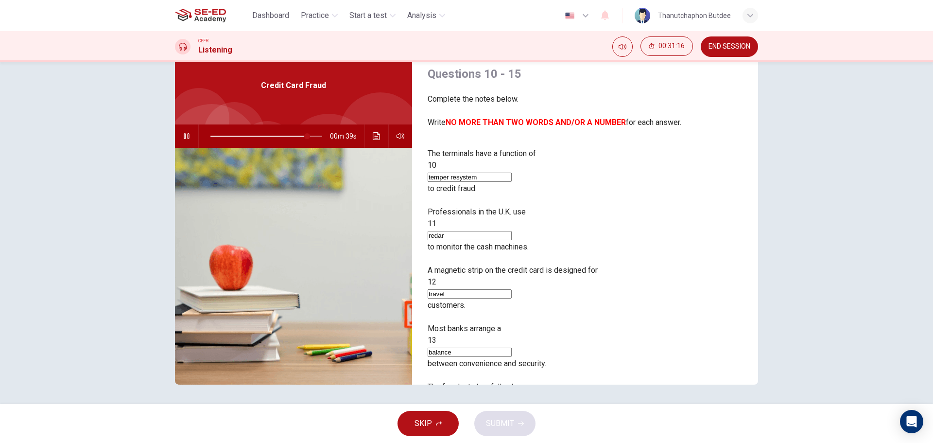
type input "twentyfour percent"
type input "87"
type input "twentyfour percent"
click at [512, 406] on input at bounding box center [470, 410] width 84 height 9
type input "87"
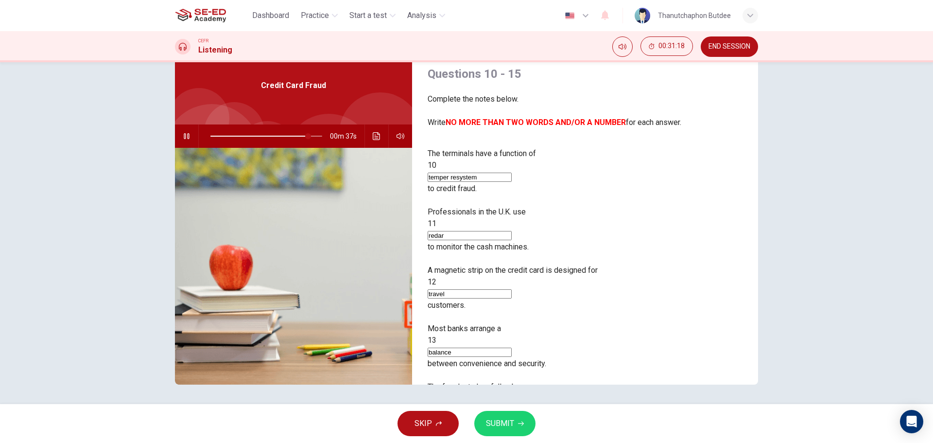
type input "d"
type input "88"
type input "do"
type input "88"
type input "dor"
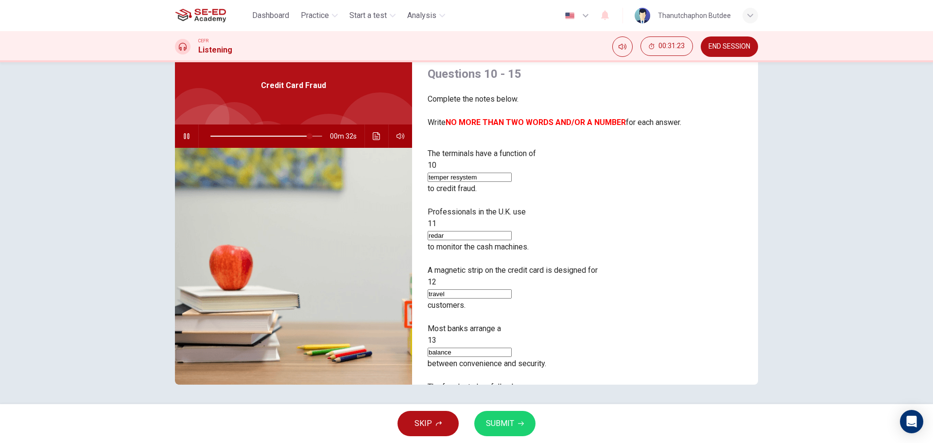
type input "89"
type input "dorb"
type input "90"
type input "dor"
type input "90"
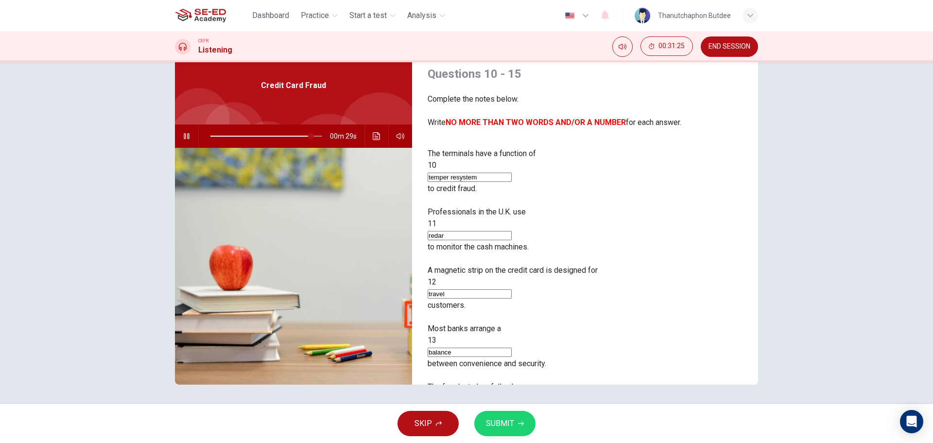
type input "dorp"
type input "90"
type input "dor"
type input "91"
type input "do"
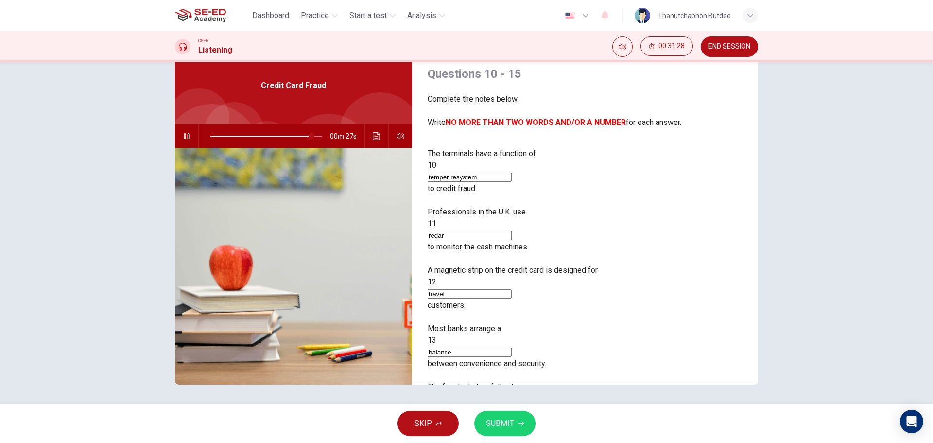
type input "91"
type input "d"
type input "91"
type input "dr"
type input "91"
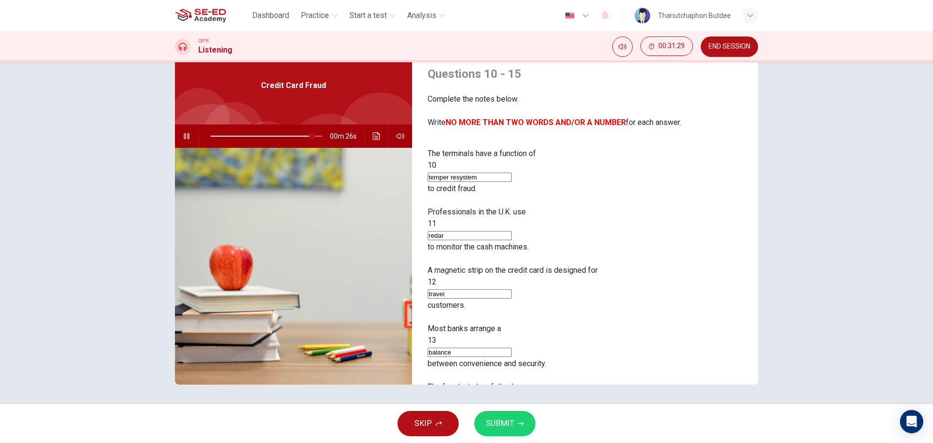
type input "drop"
type input "92"
type input "drop"
click at [509, 419] on span "SUBMIT" at bounding box center [500, 424] width 28 height 14
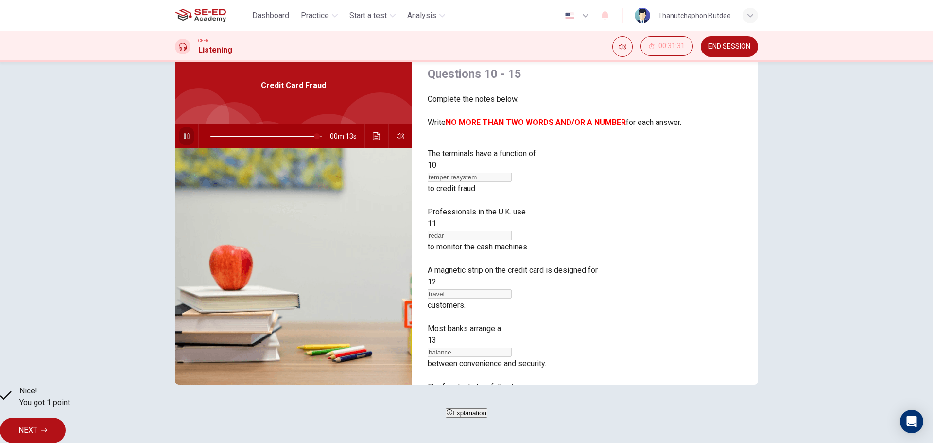
click at [188, 141] on button "button" at bounding box center [187, 135] width 16 height 23
type input "95"
click at [66, 419] on button "NEXT" at bounding box center [33, 430] width 66 height 25
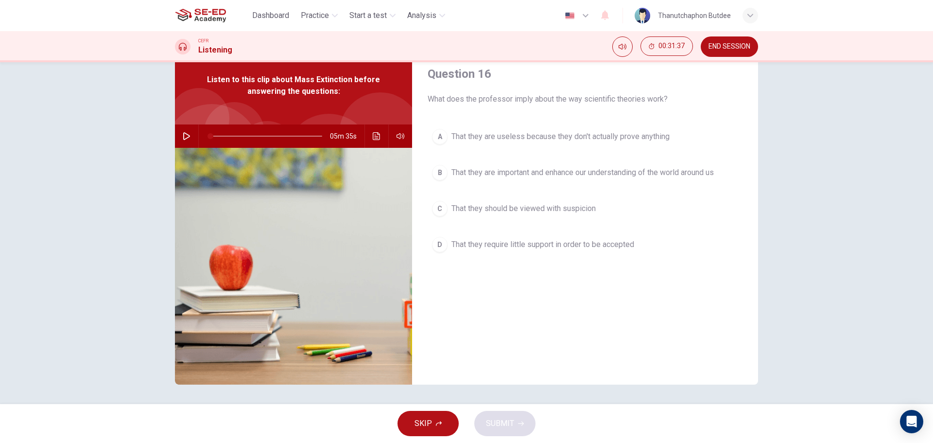
scroll to position [0, 0]
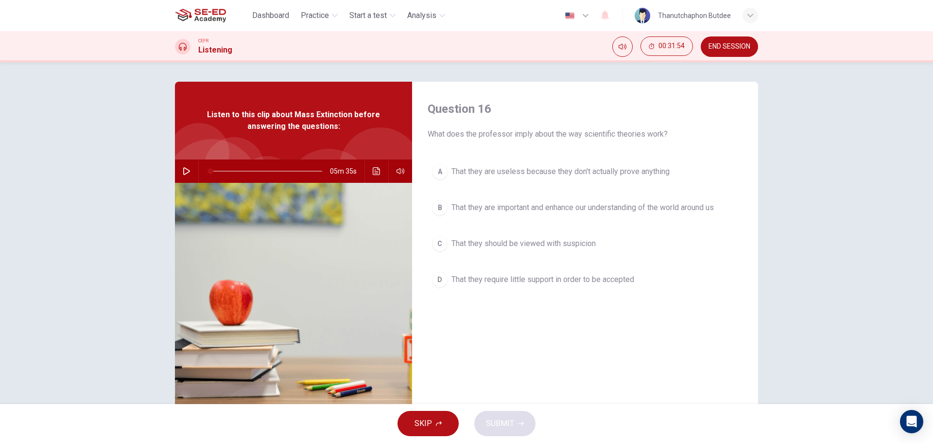
click at [189, 170] on button "button" at bounding box center [187, 170] width 16 height 23
click at [183, 170] on icon "button" at bounding box center [187, 171] width 8 height 8
type input "5"
click at [179, 159] on button "button" at bounding box center [187, 170] width 16 height 23
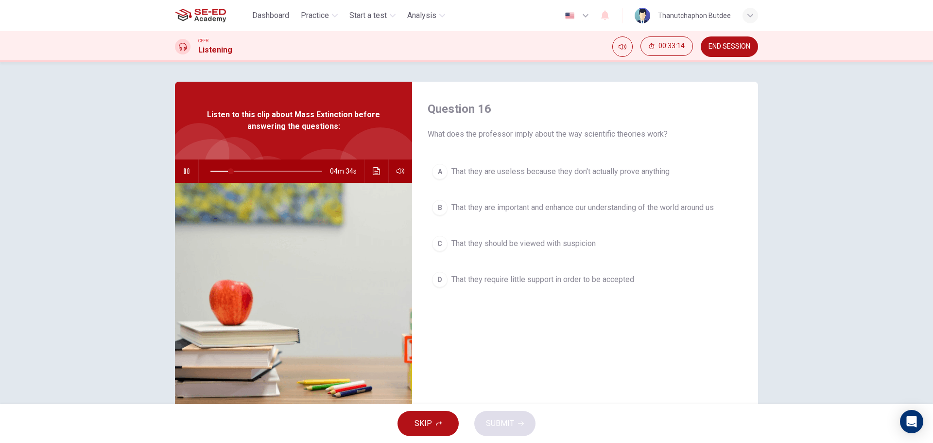
type input "18"
click at [722, 42] on button "END SESSION" at bounding box center [729, 46] width 57 height 20
